Goal: Information Seeking & Learning: Find specific fact

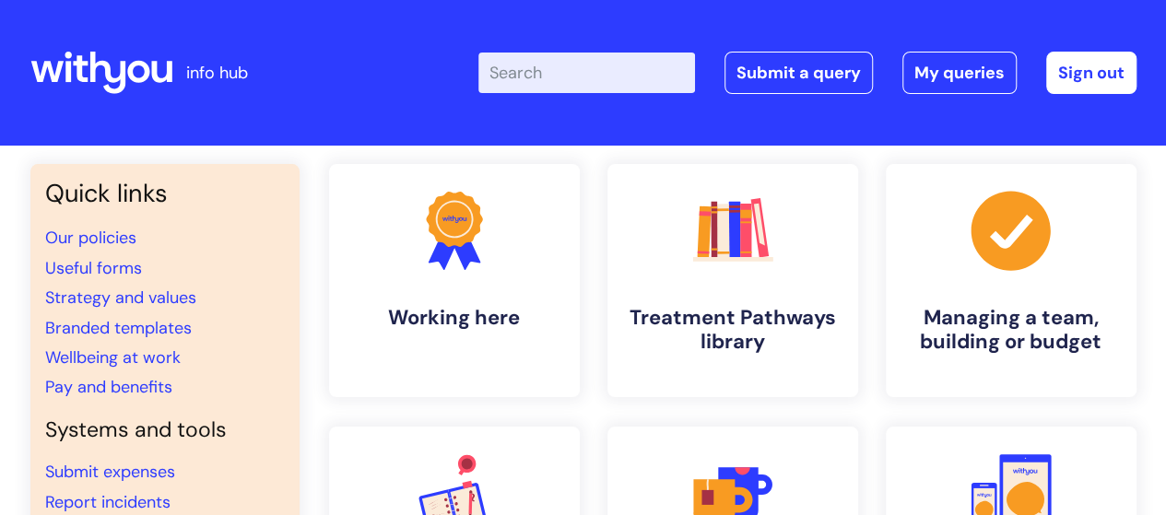
click at [564, 91] on input "Enter your search term here..." at bounding box center [586, 73] width 217 height 41
type input "pay"
click button "Search" at bounding box center [0, 0] width 0 height 0
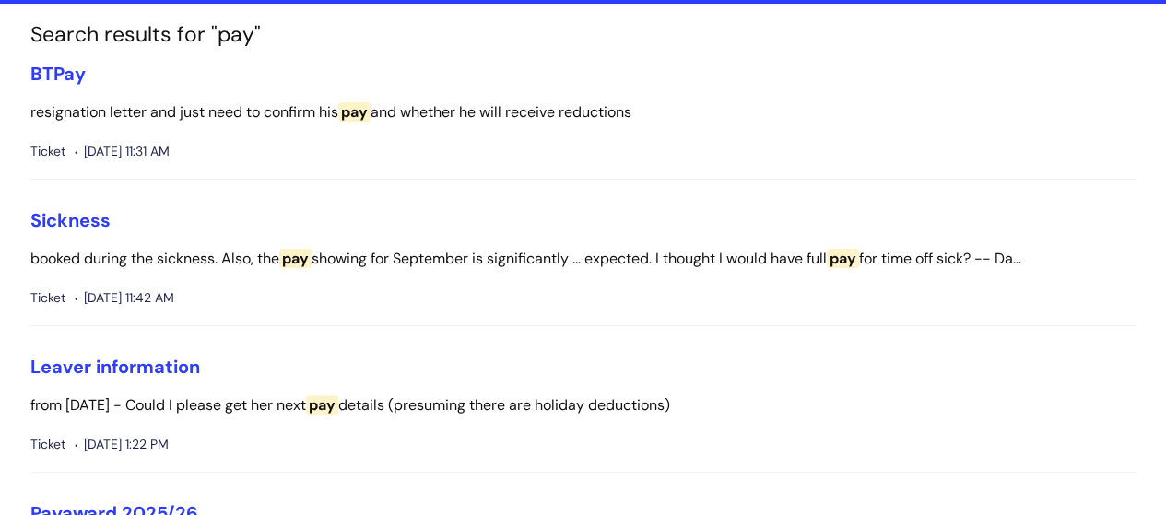
scroll to position [277, 0]
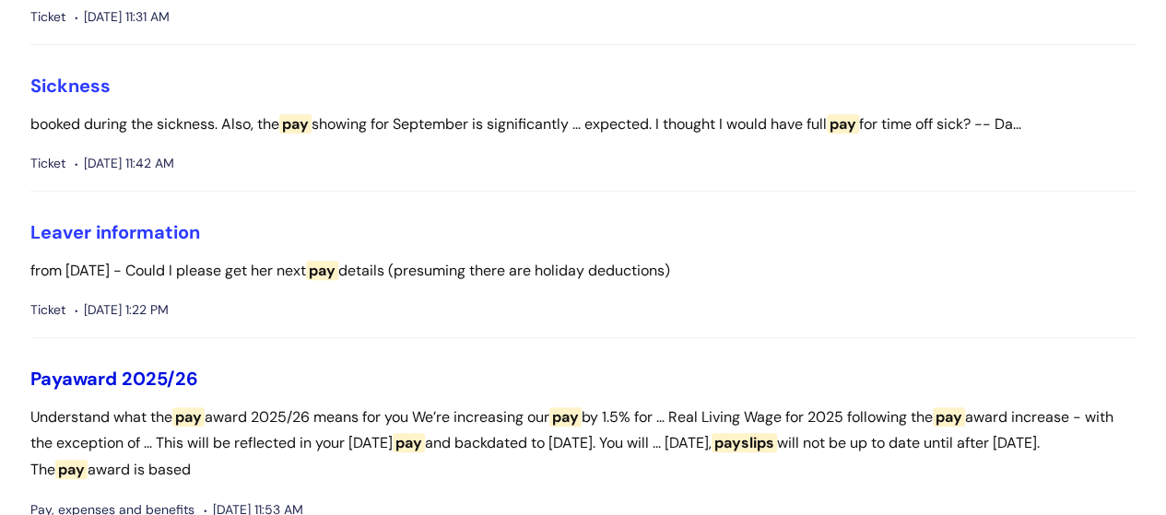
click at [109, 370] on link "Pay award 2025/26" at bounding box center [114, 379] width 168 height 24
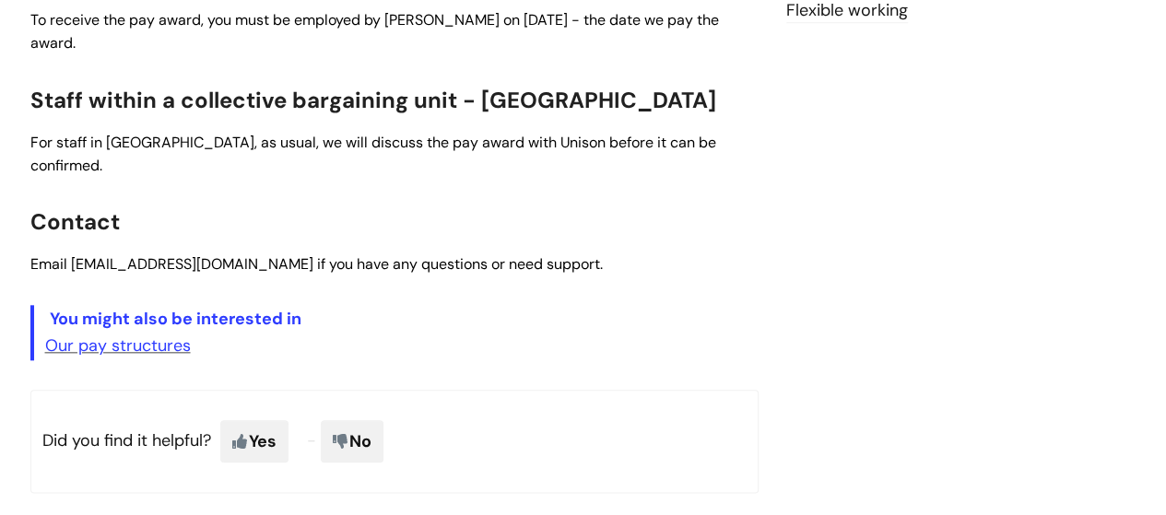
scroll to position [922, 0]
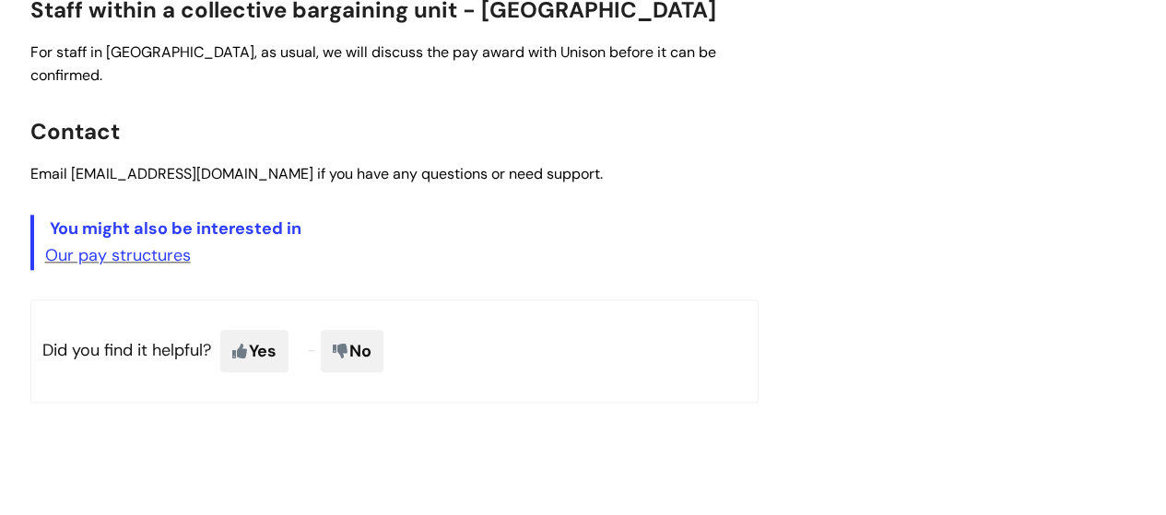
click at [124, 241] on p "Our pay structures" at bounding box center [402, 255] width 714 height 29
click at [129, 244] on link "Our pay structures" at bounding box center [118, 255] width 146 height 22
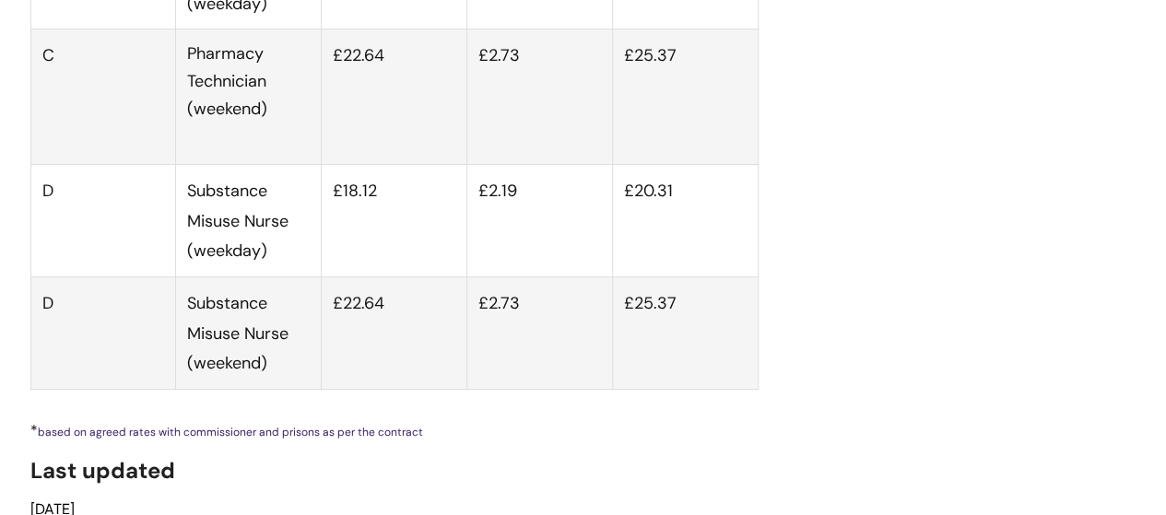
scroll to position [7161, 0]
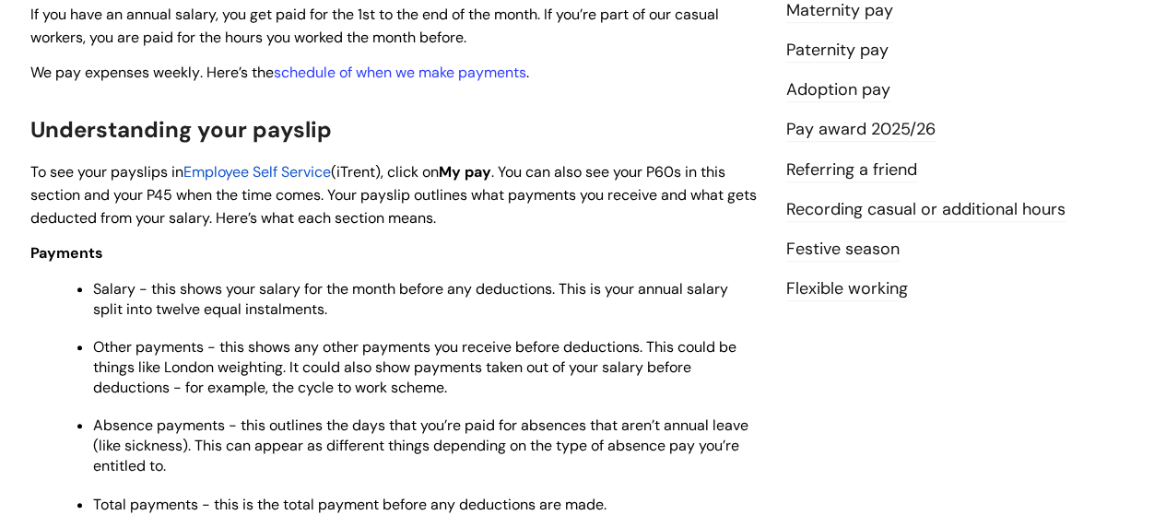
scroll to position [369, 0]
